Goal: Browse casually: Explore the website without a specific task or goal

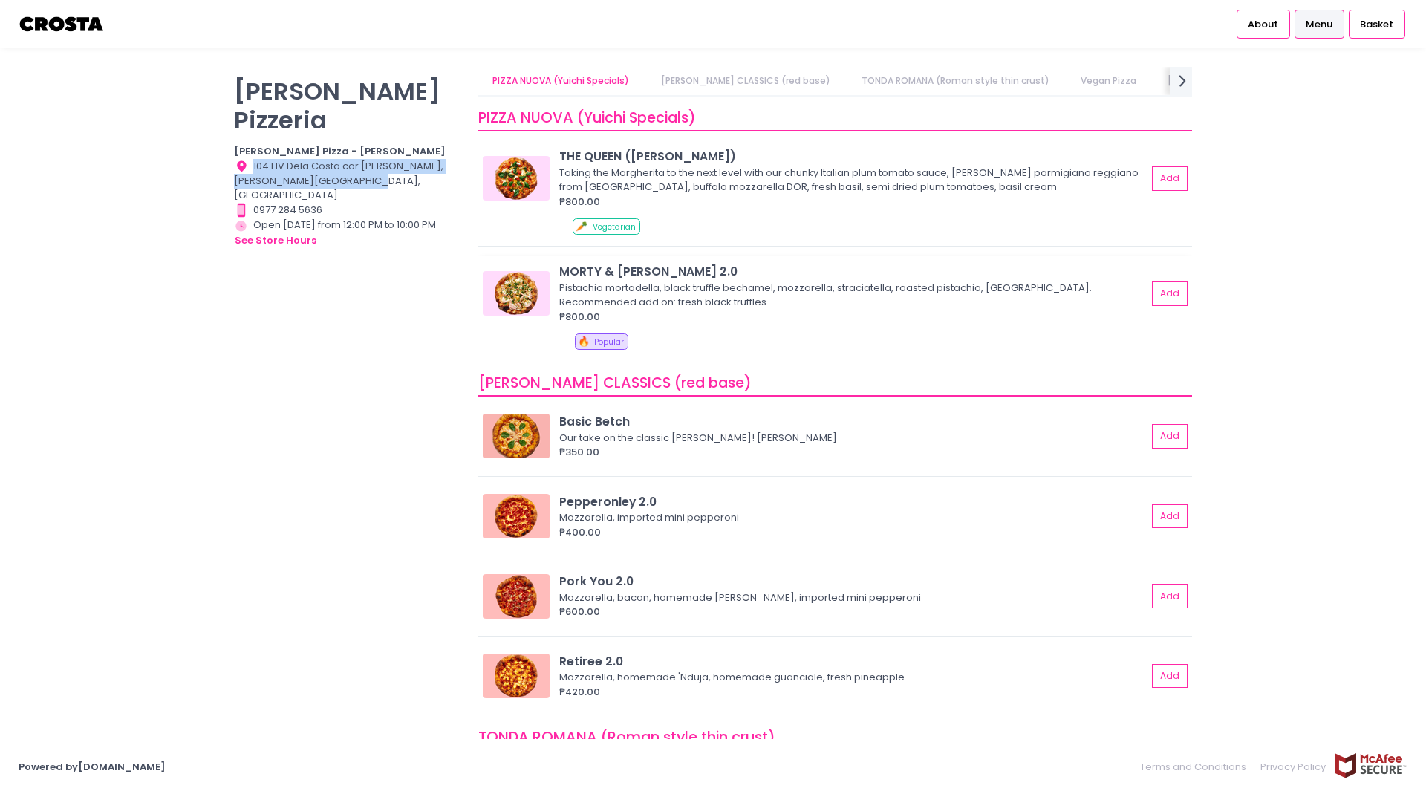
click at [513, 294] on img at bounding box center [516, 293] width 67 height 45
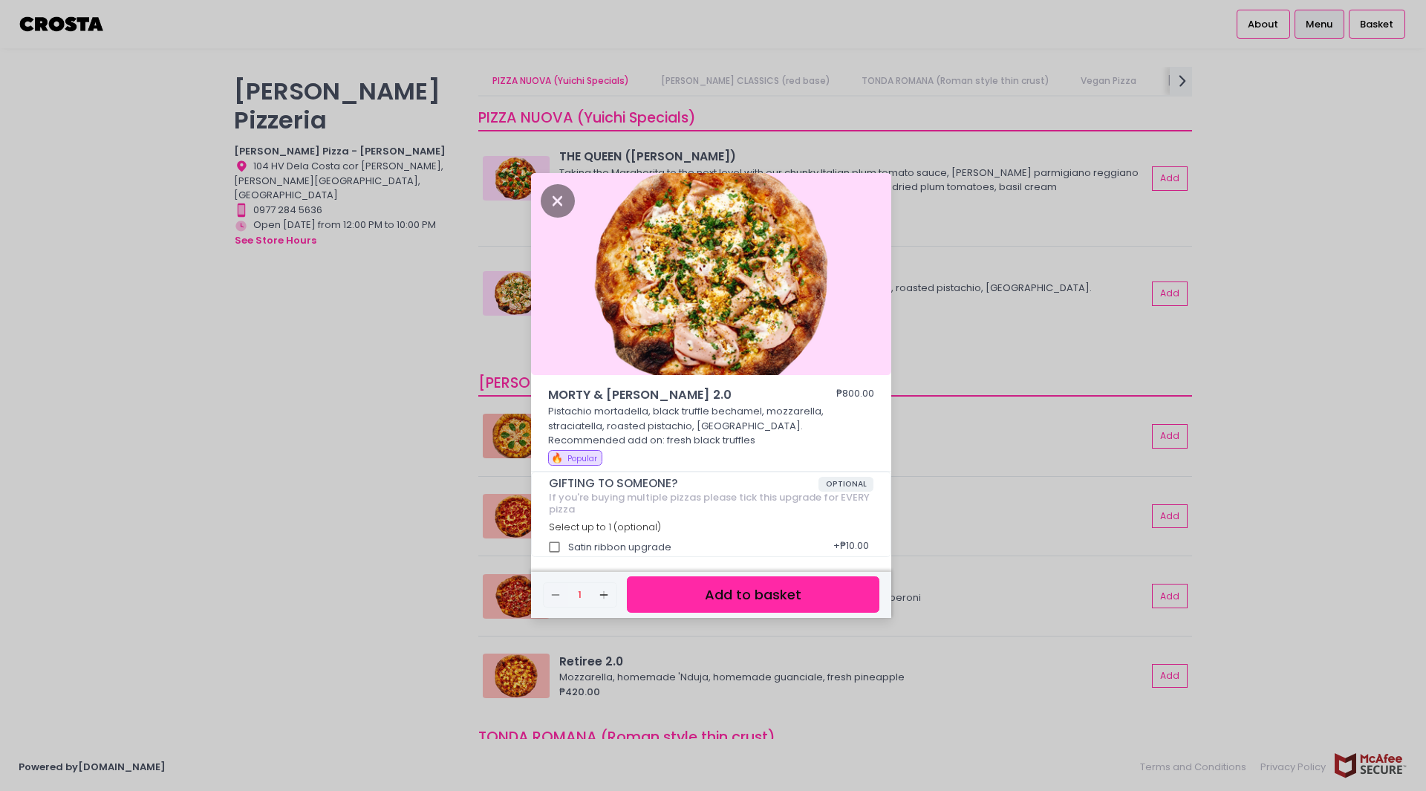
click at [368, 319] on div "MORTY & [PERSON_NAME] 2.0 ₱800.00 Pistachio mortadella, black truffle bechamel,…" at bounding box center [713, 395] width 1426 height 791
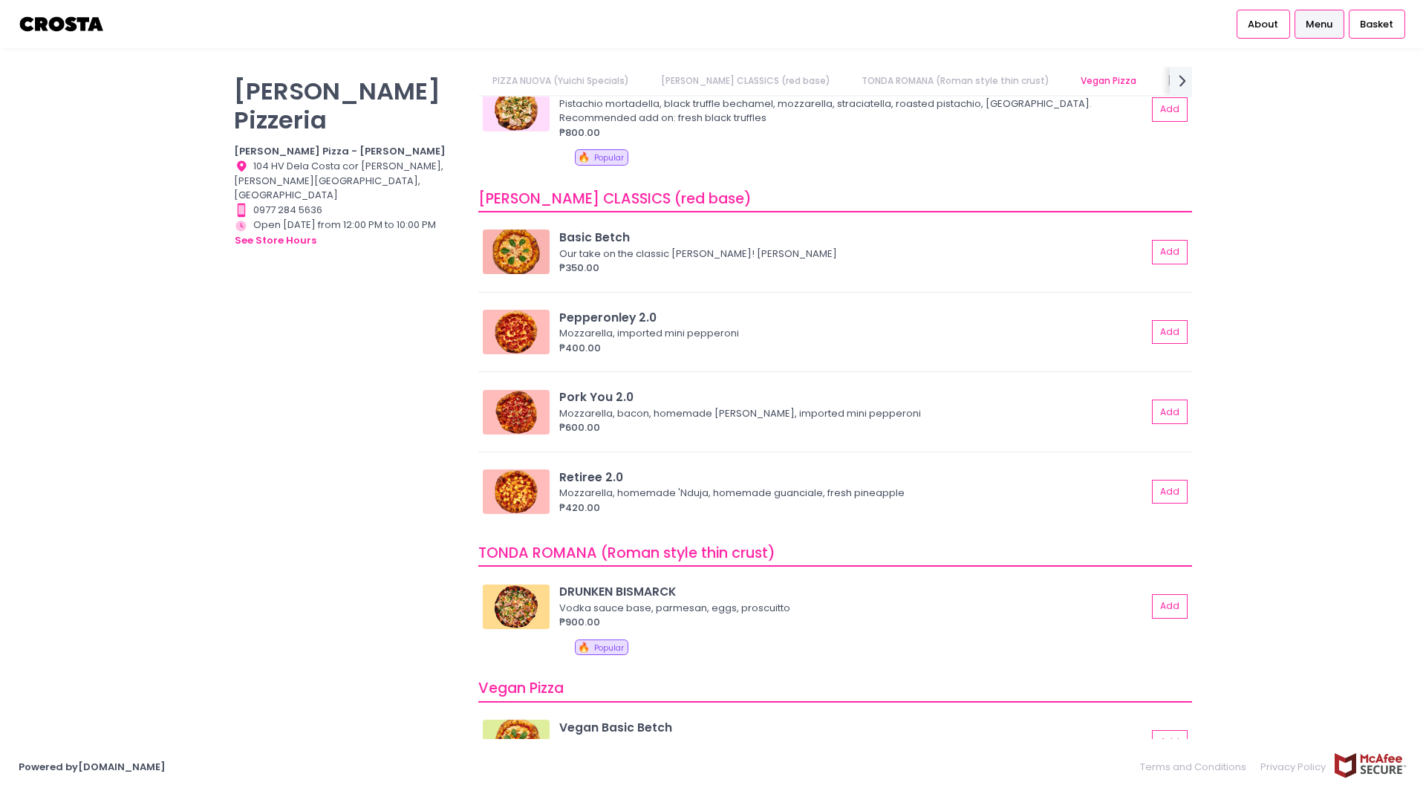
scroll to position [203, 0]
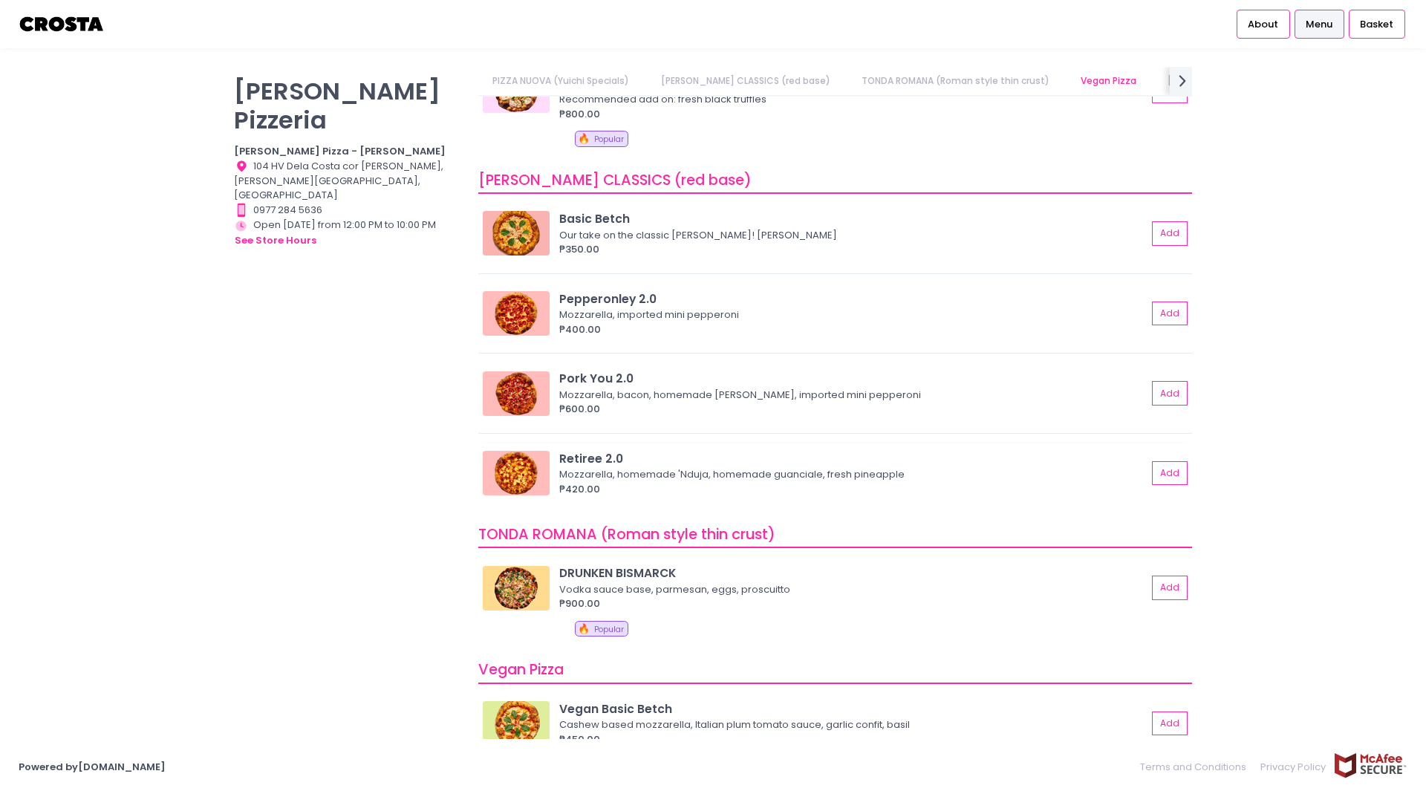
click at [524, 468] on img at bounding box center [516, 473] width 67 height 45
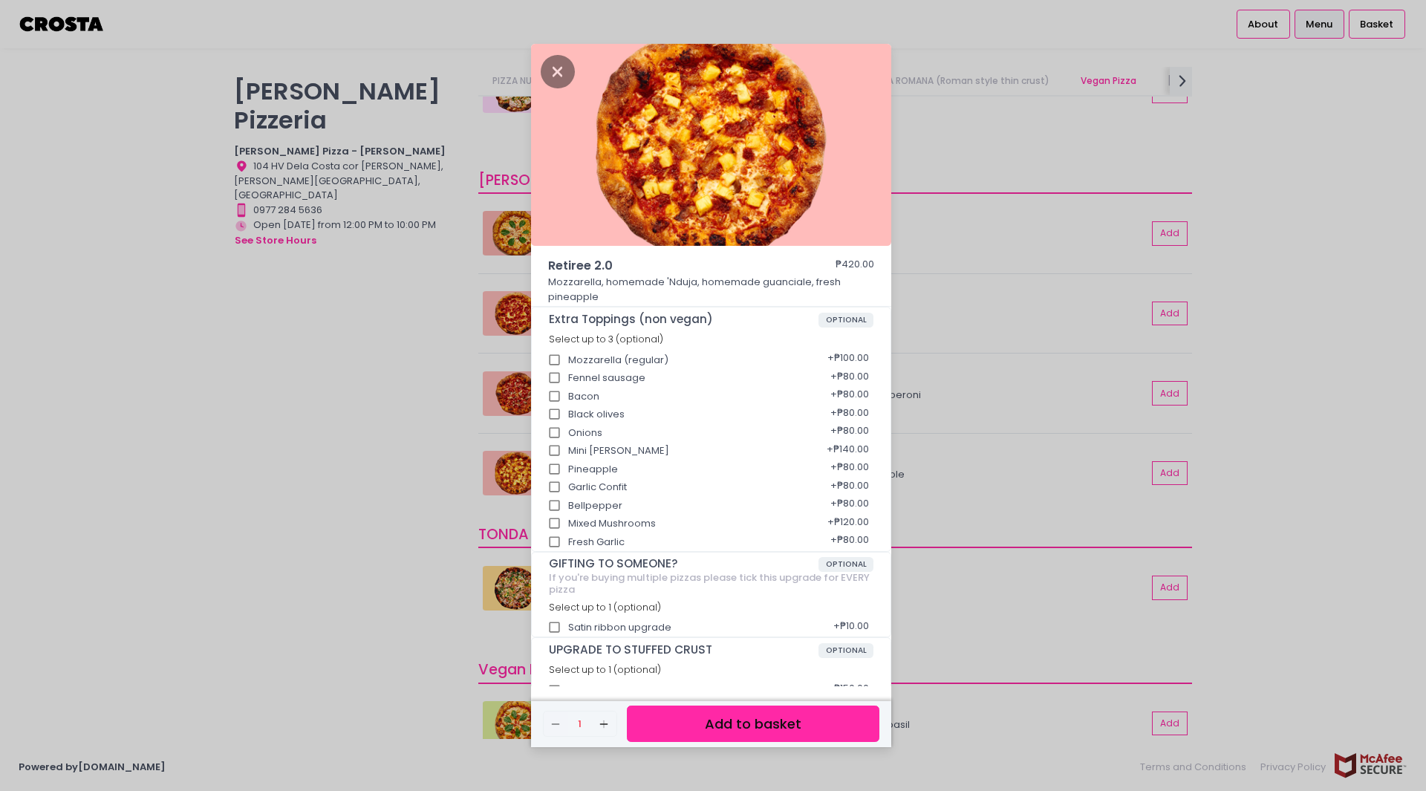
click at [345, 437] on div "Retiree 2.0 ₱420.00 Mozzarella, homemade 'Nduja, homemade guanciale, fresh pine…" at bounding box center [713, 395] width 1426 height 791
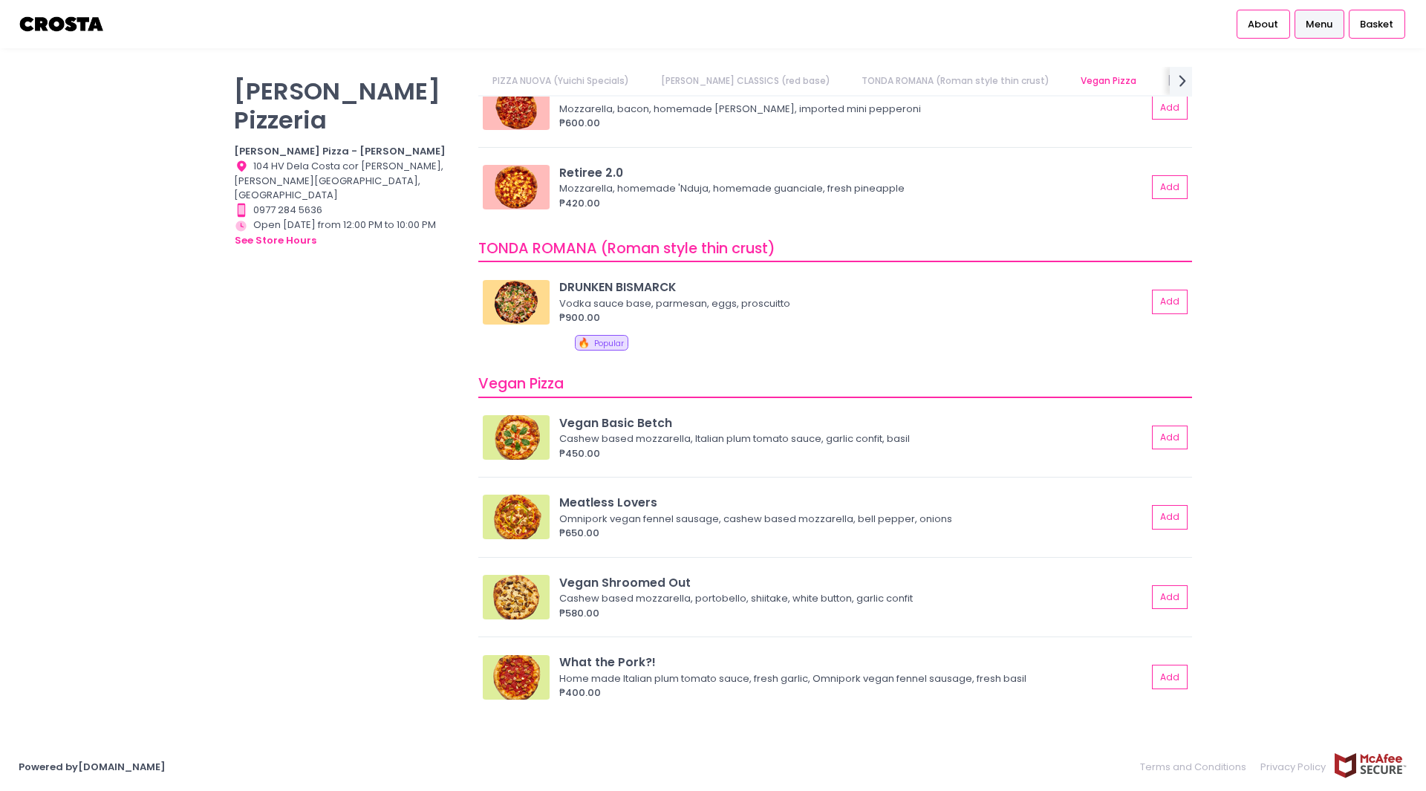
scroll to position [0, 108]
click at [519, 297] on img at bounding box center [516, 302] width 67 height 45
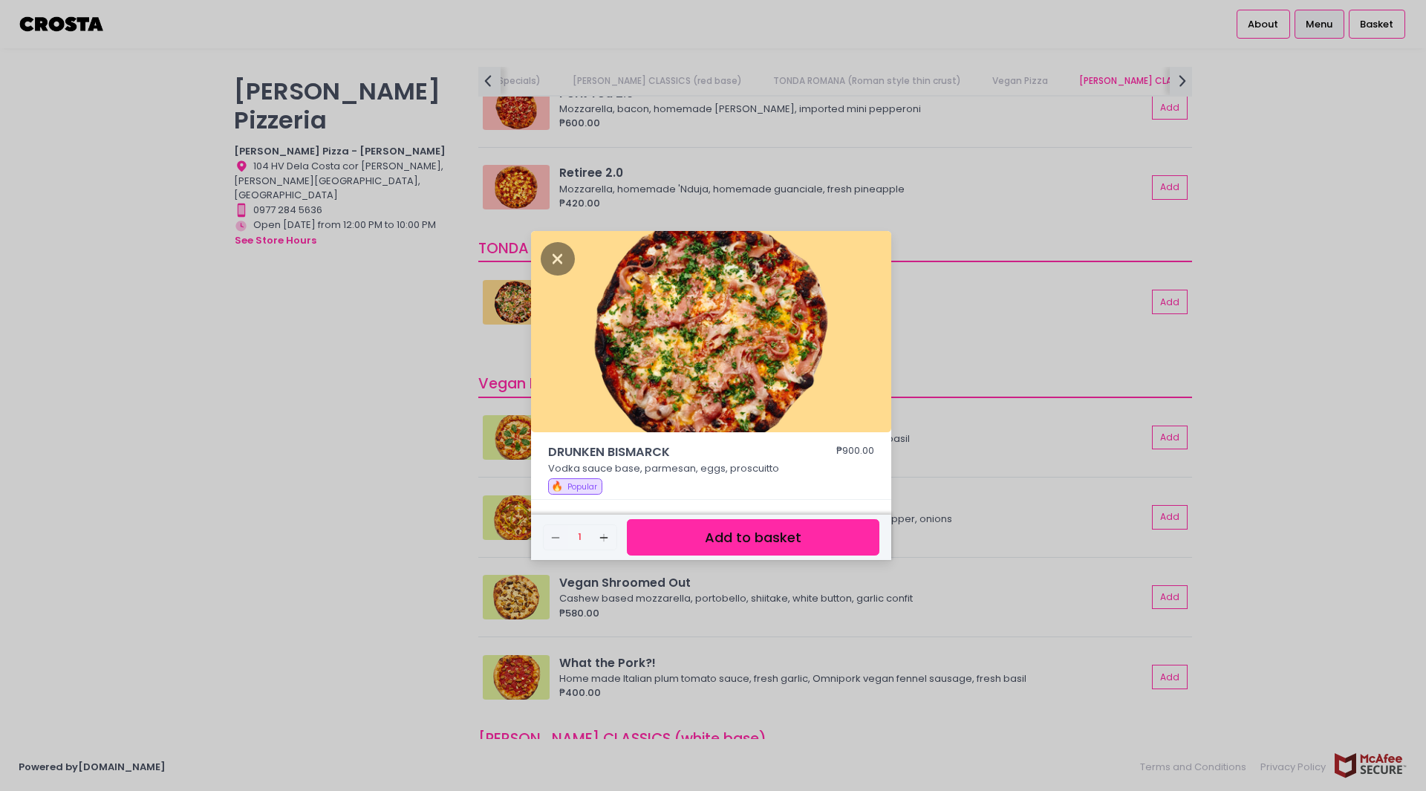
click at [347, 326] on div "DRUNKEN BISMARCK ₱900.00 Vodka sauce base, parmesan, eggs, proscuitto 🔥 Popular…" at bounding box center [713, 395] width 1426 height 791
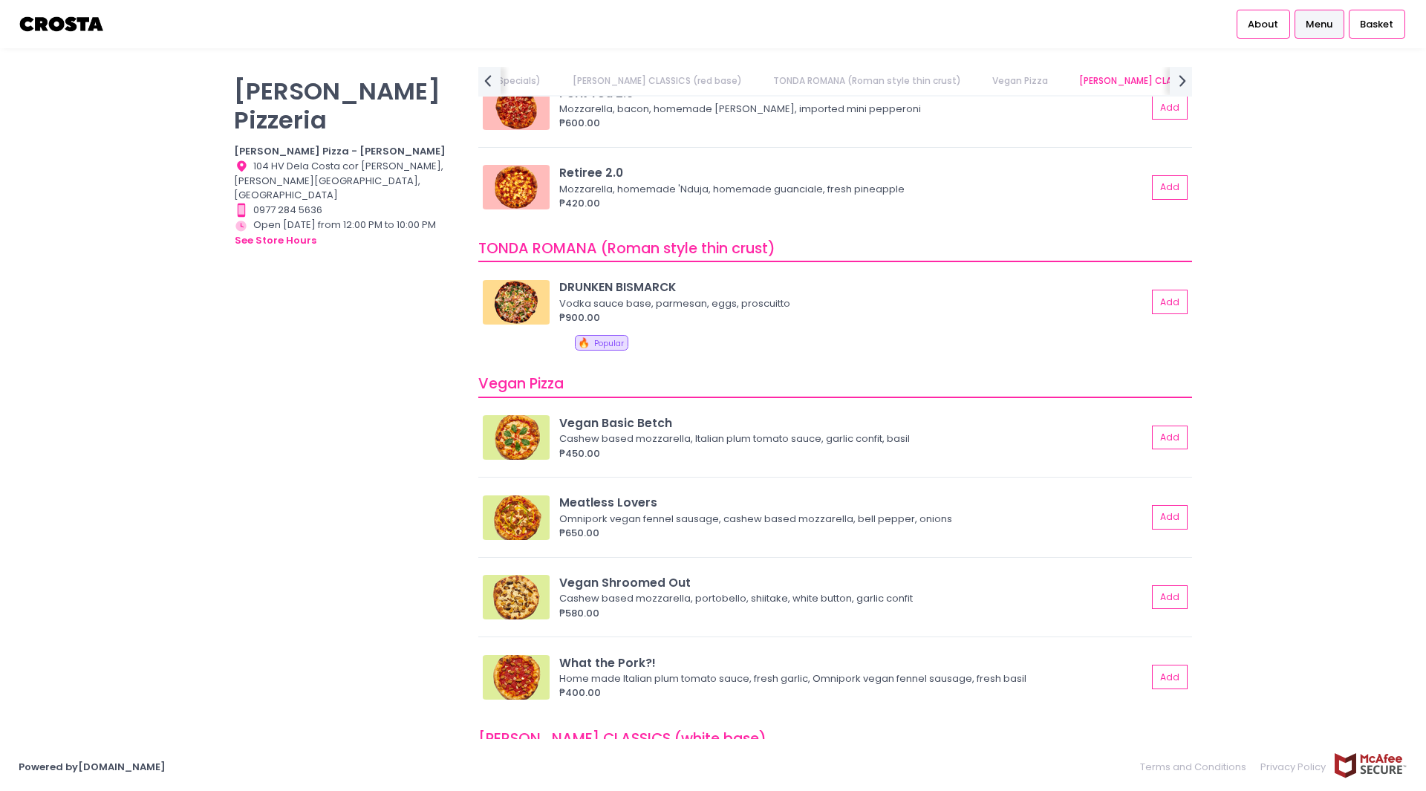
click at [397, 341] on div "[PERSON_NAME] Pizzeria [PERSON_NAME] Pizza - [PERSON_NAME] Location Created wit…" at bounding box center [347, 388] width 244 height 642
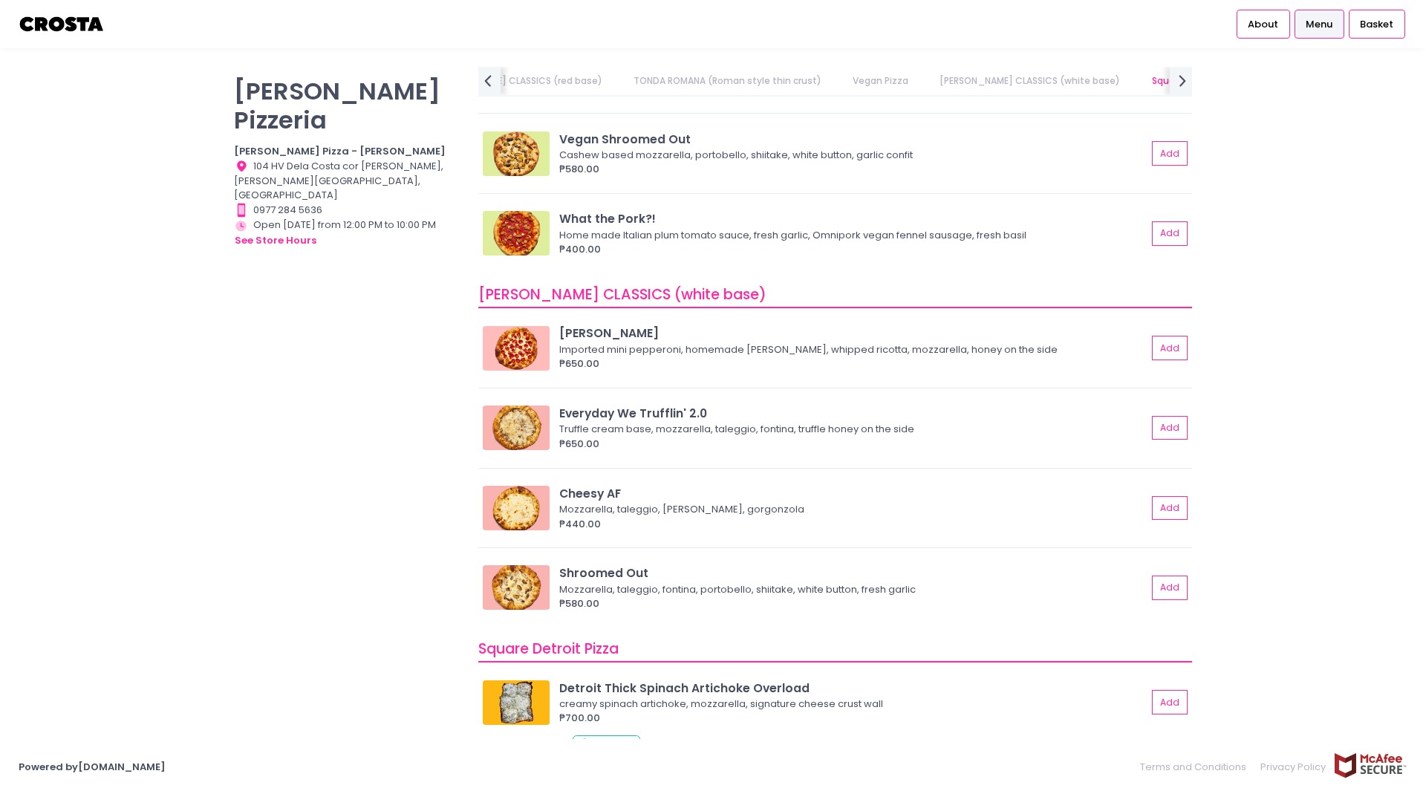
scroll to position [955, 0]
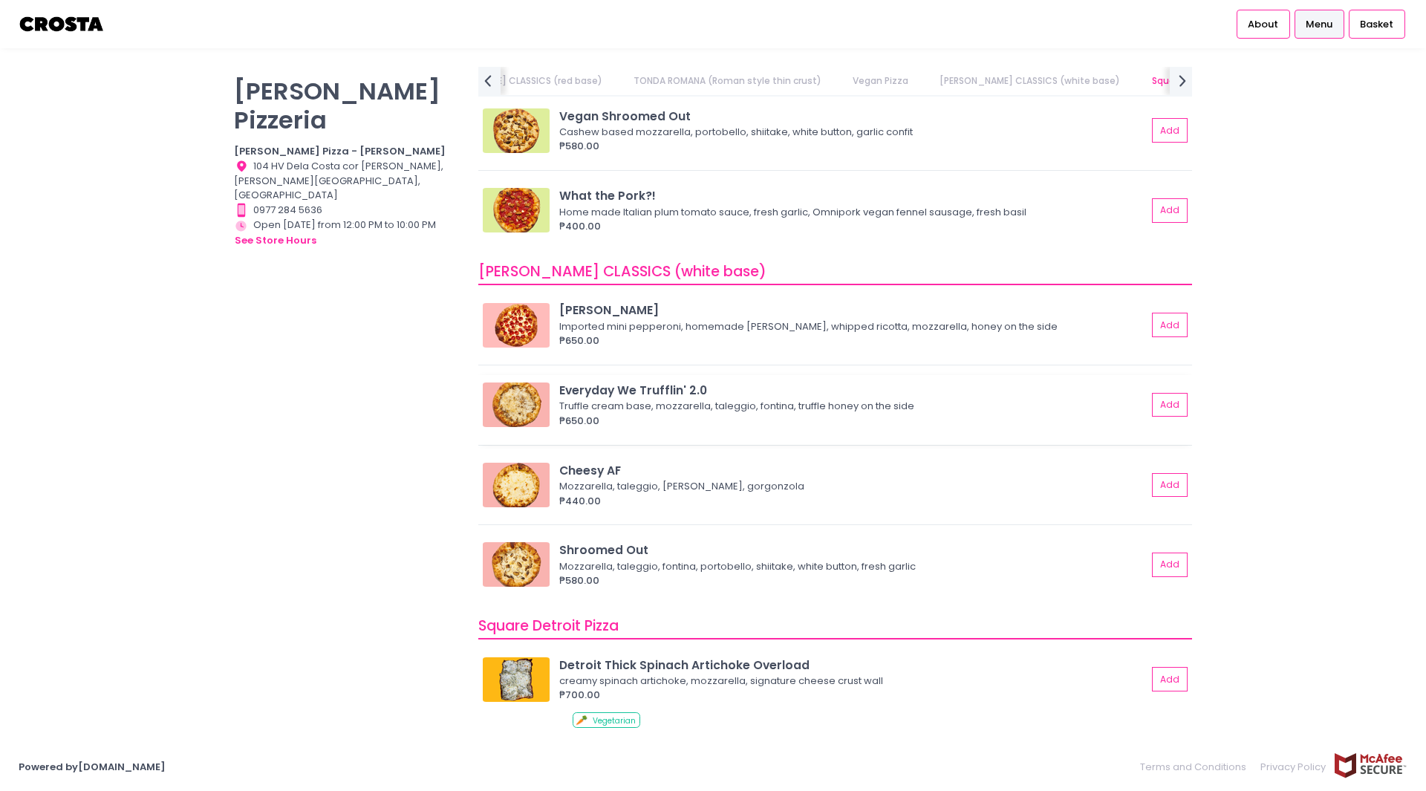
click at [507, 411] on img at bounding box center [516, 405] width 67 height 45
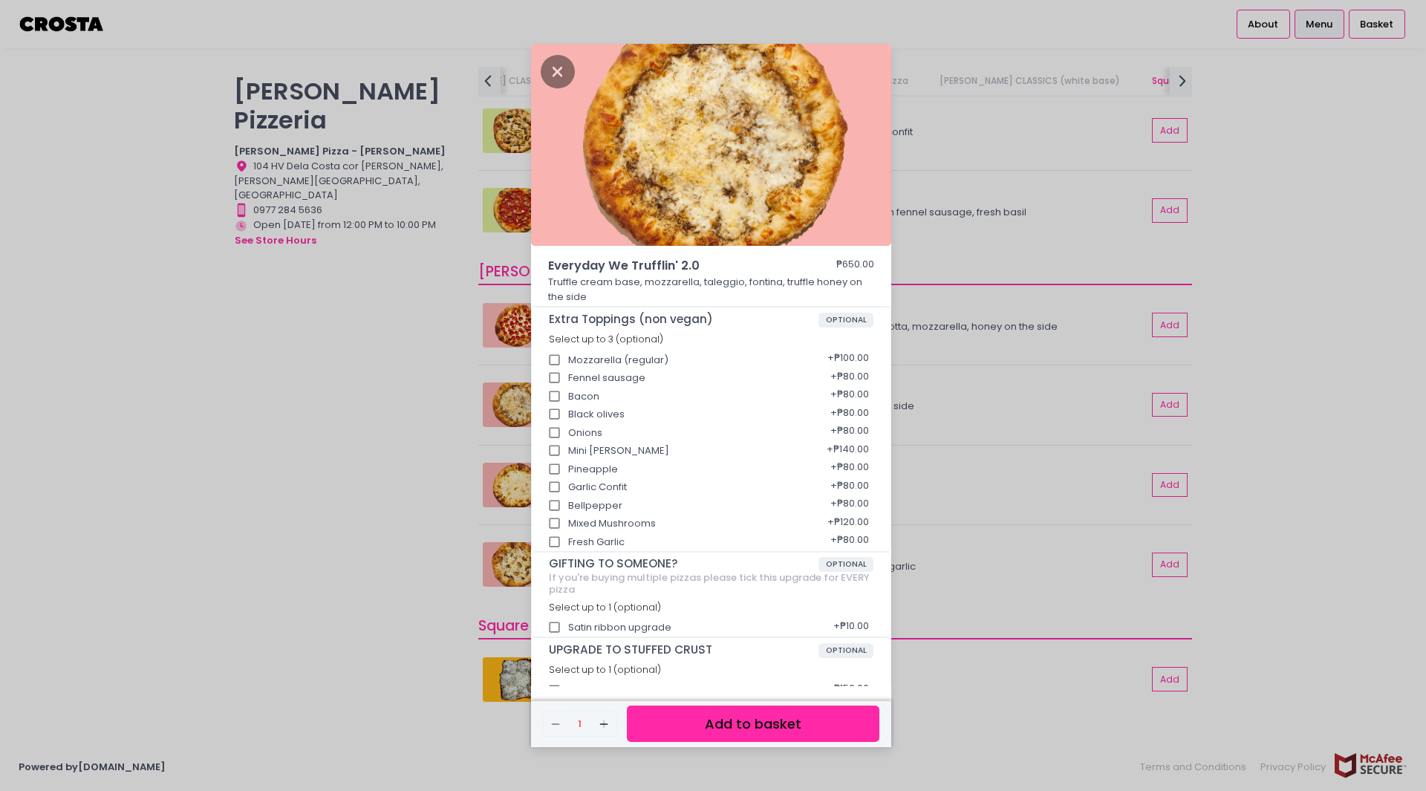
click at [356, 420] on div "Everyday We Trufflin' 2.0 ₱650.00 Truffle cream base, mozzarella, taleggio, fon…" at bounding box center [713, 395] width 1426 height 791
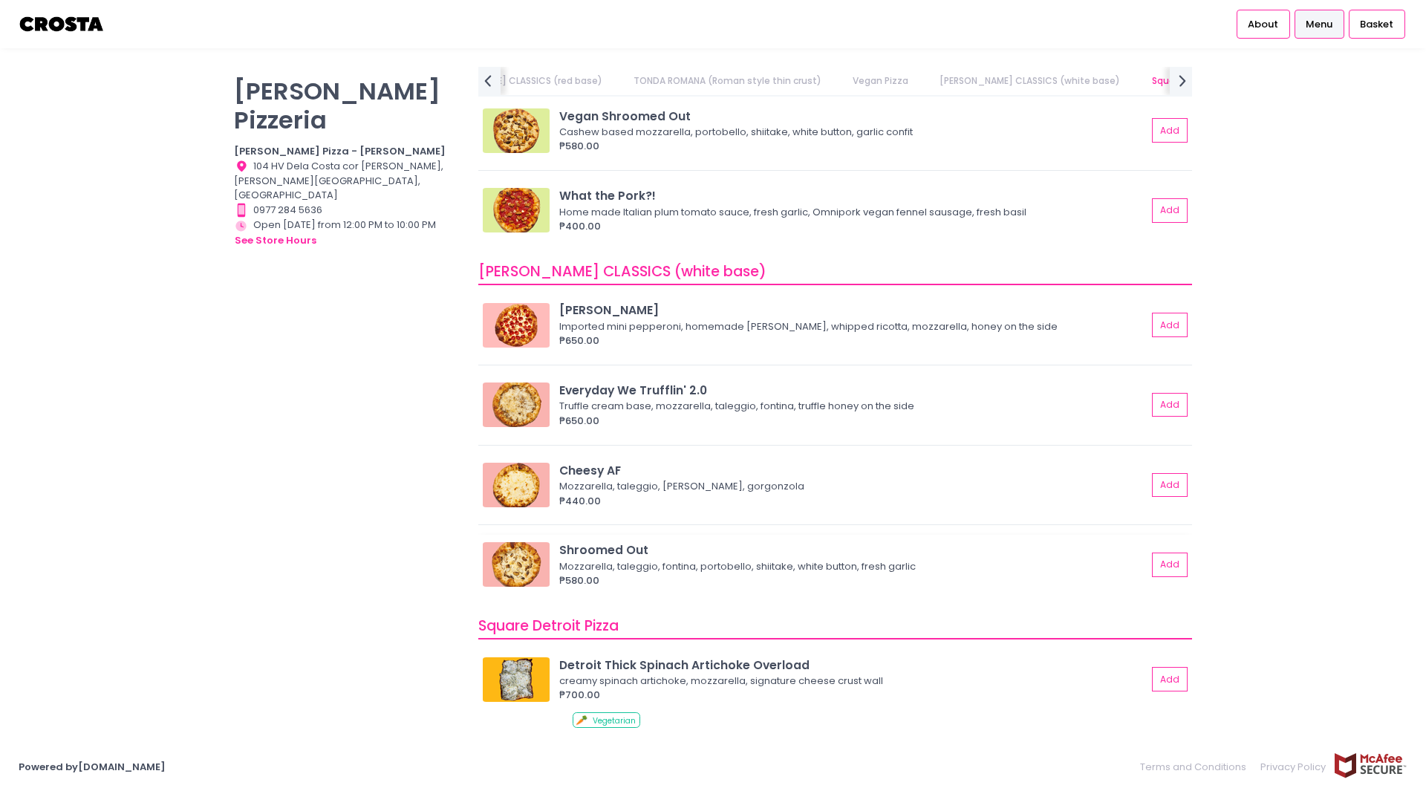
click at [512, 568] on img at bounding box center [516, 564] width 67 height 45
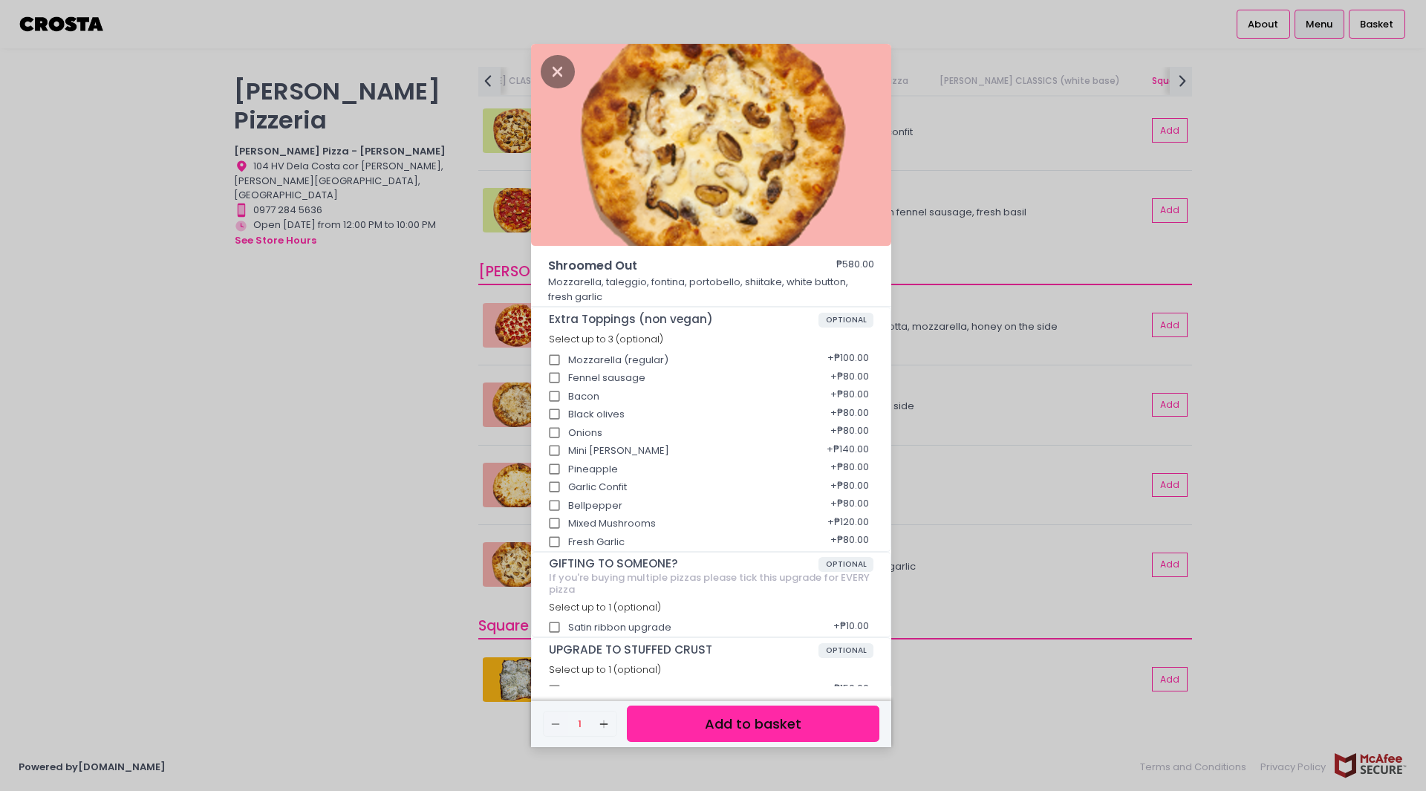
click at [249, 492] on div "Shroomed Out ₱580.00 Mozzarella, taleggio, fontina, portobello, shiitake, white…" at bounding box center [713, 395] width 1426 height 791
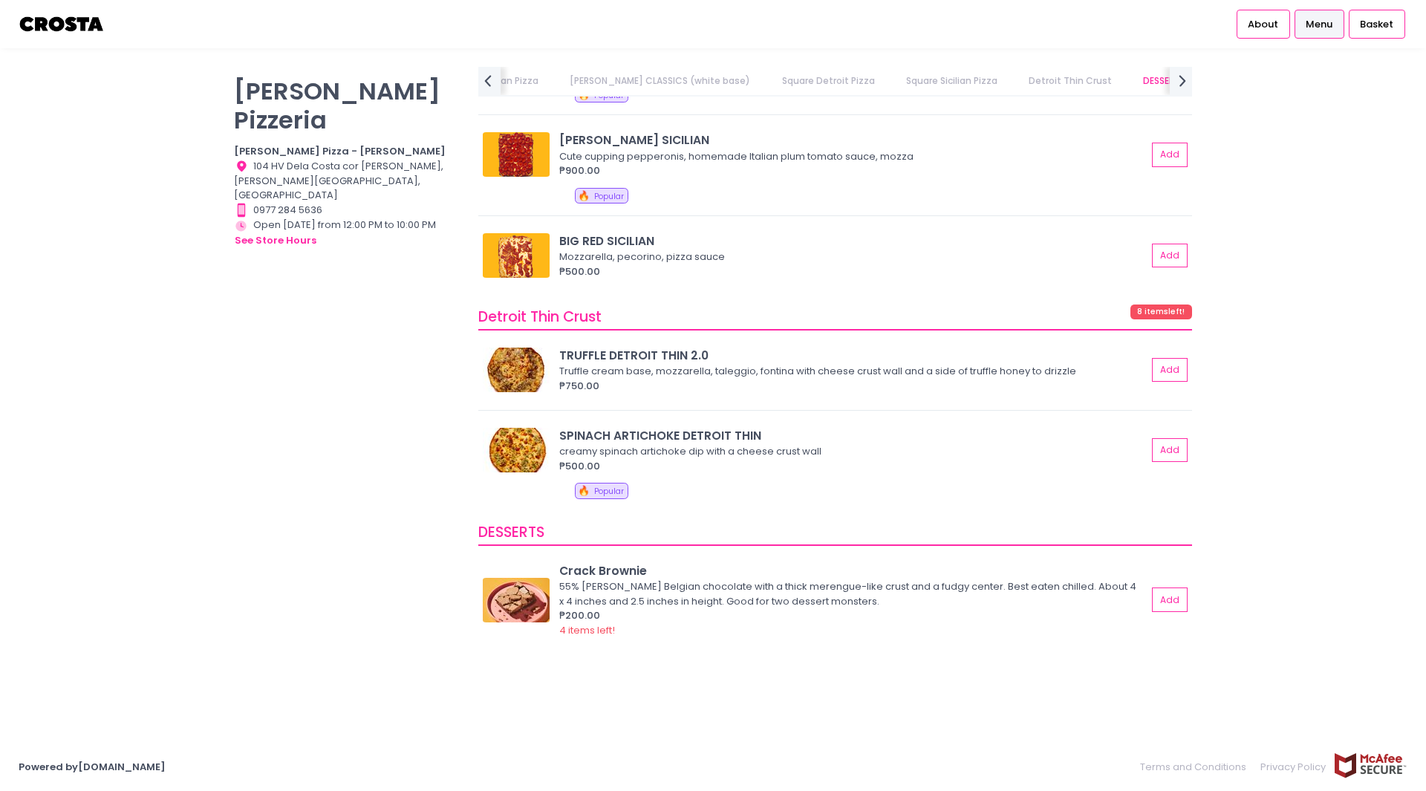
scroll to position [2262, 0]
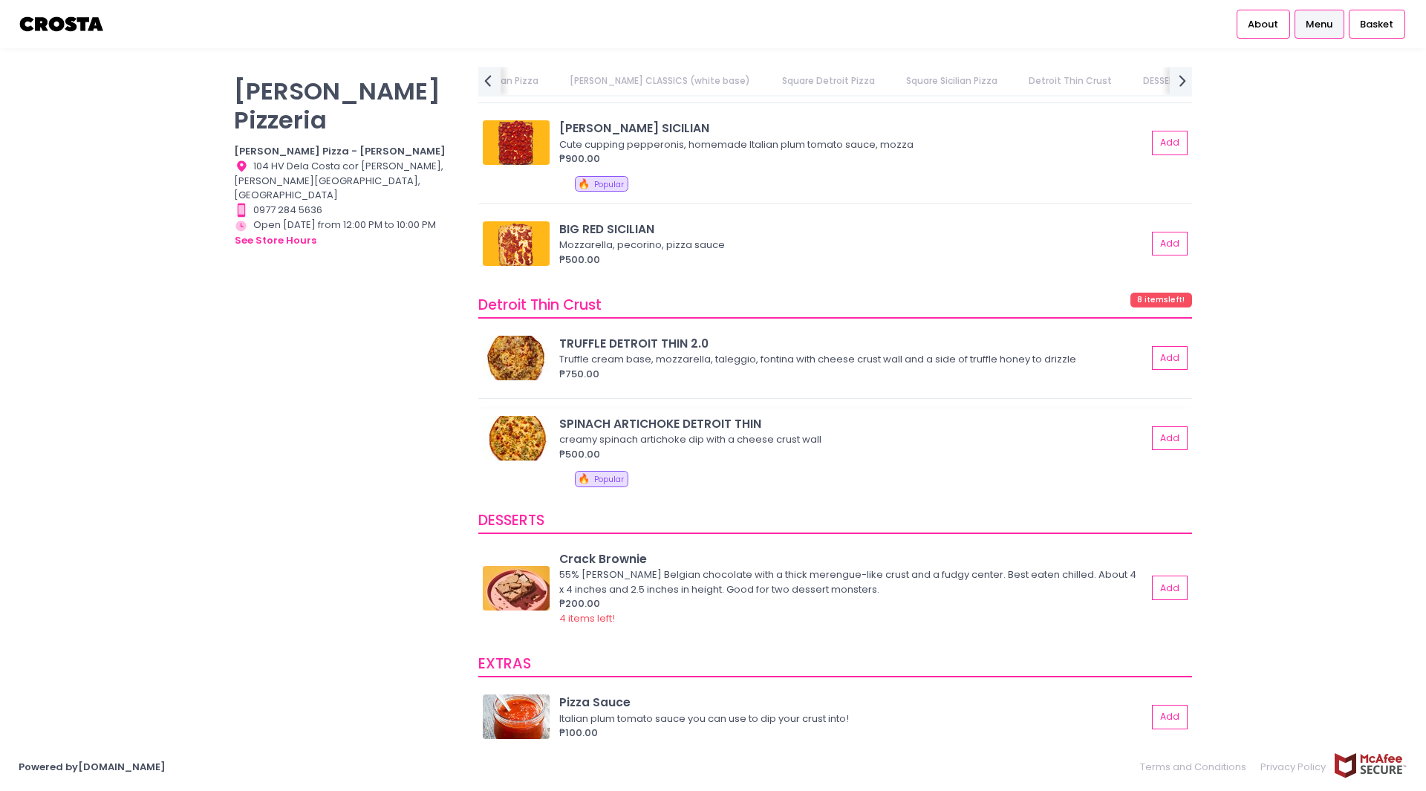
click at [507, 436] on img at bounding box center [516, 438] width 67 height 45
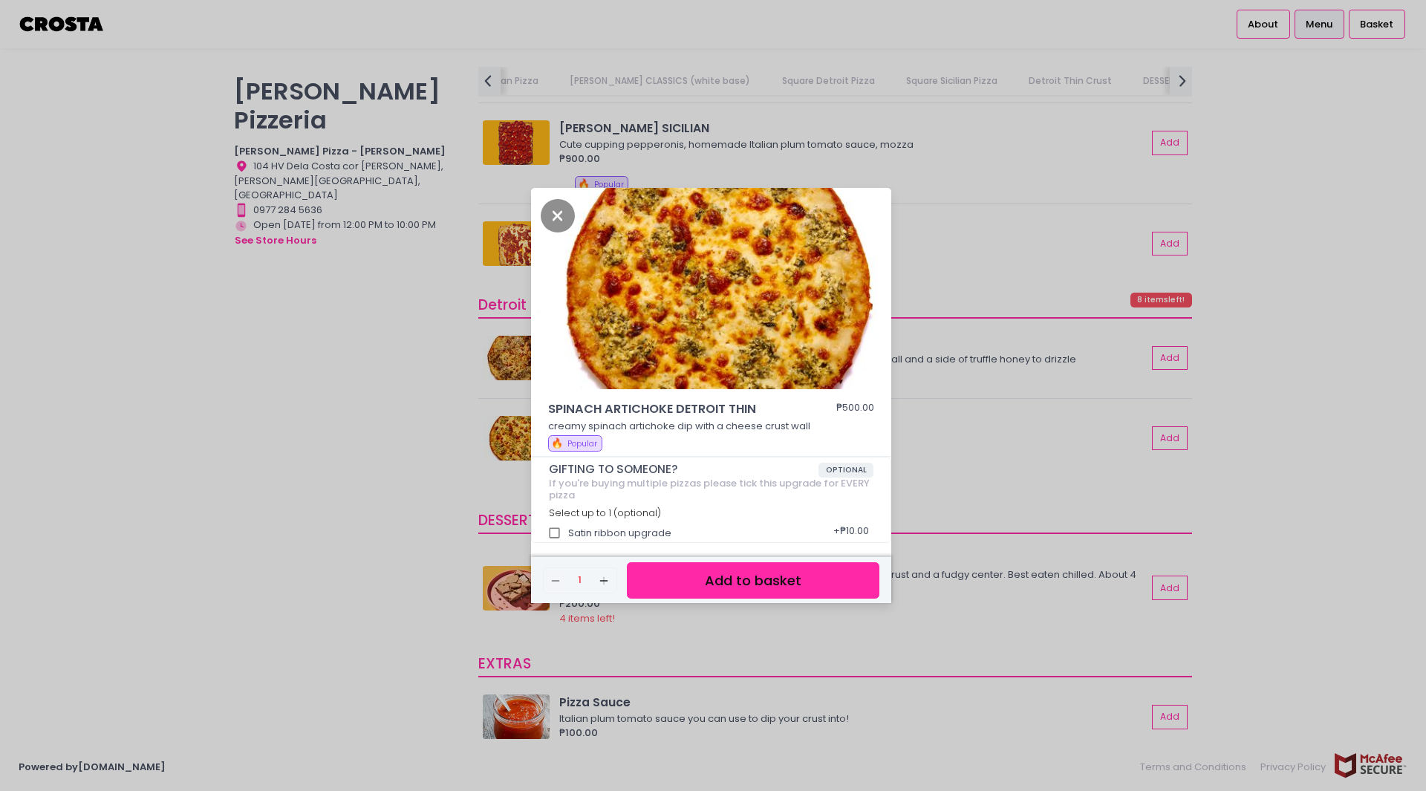
click at [352, 443] on div "SPINACH ARTICHOKE DETROIT THIN ₱500.00 creamy spinach artichoke dip with a chee…" at bounding box center [713, 395] width 1426 height 791
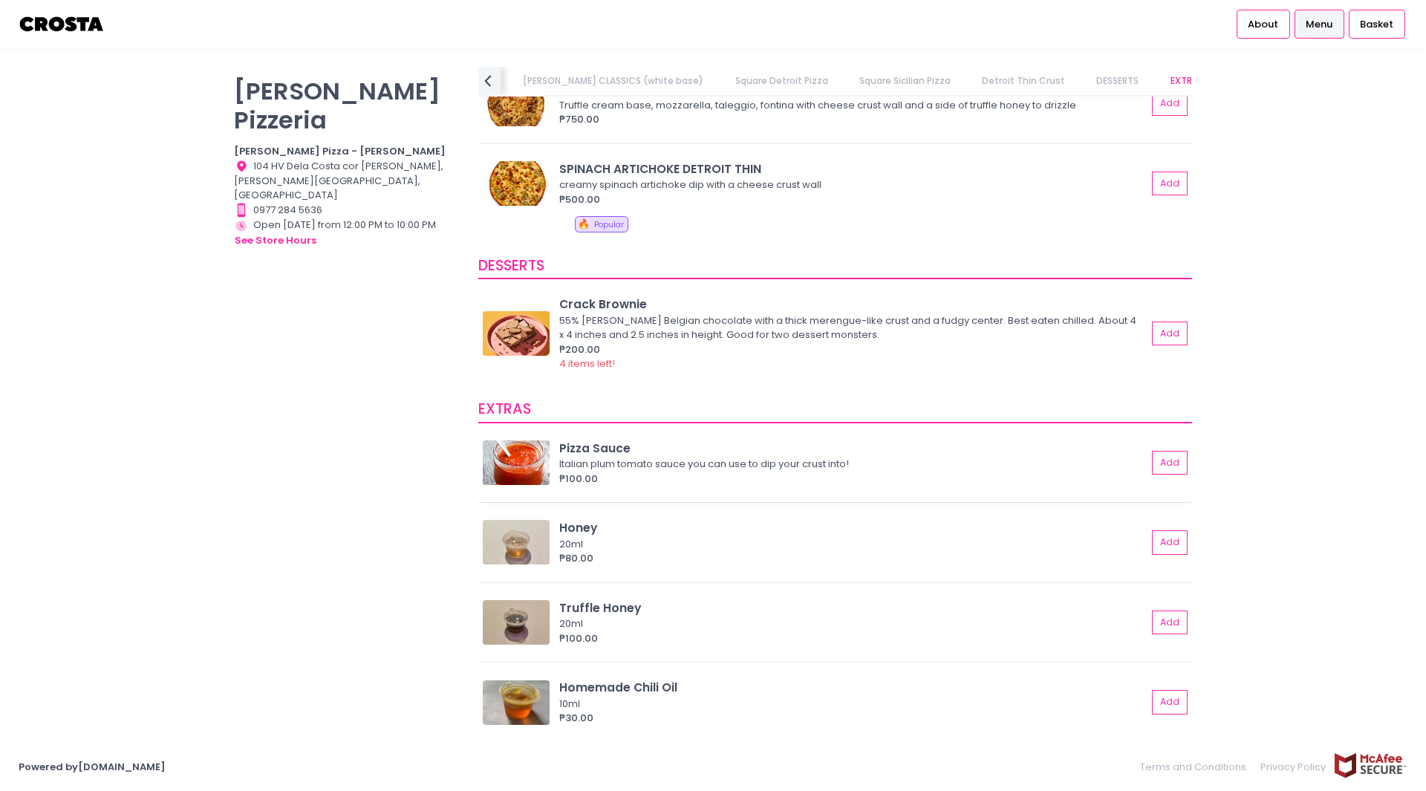
scroll to position [2515, 0]
